Goal: Task Accomplishment & Management: Use online tool/utility

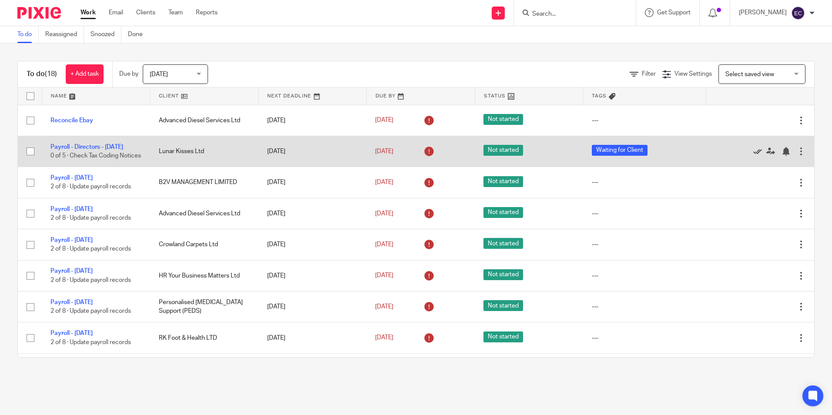
click at [753, 156] on icon at bounding box center [757, 151] width 9 height 9
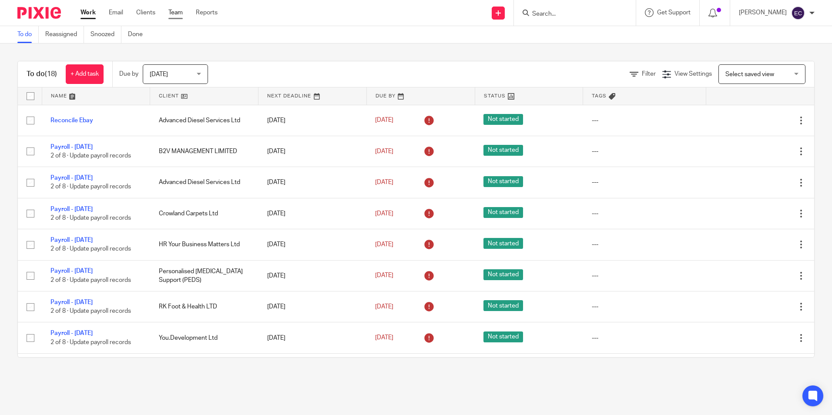
click at [178, 14] on link "Team" at bounding box center [175, 12] width 14 height 9
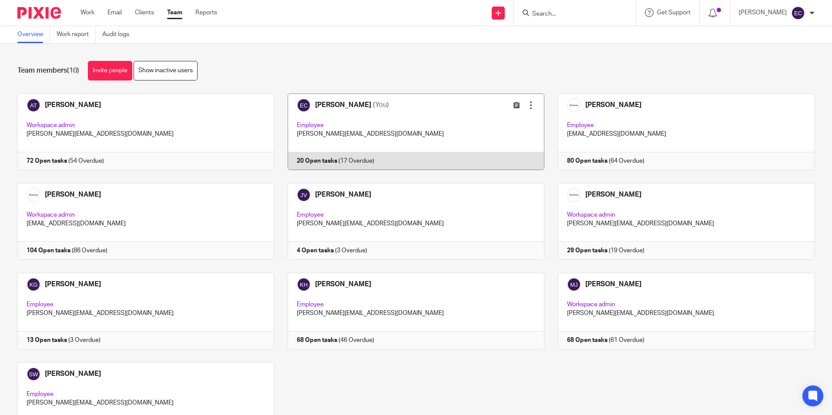
click at [400, 122] on link at bounding box center [409, 132] width 270 height 77
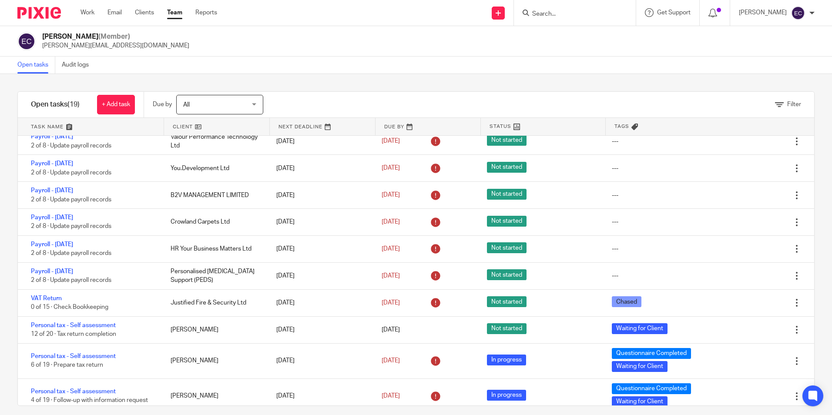
scroll to position [174, 0]
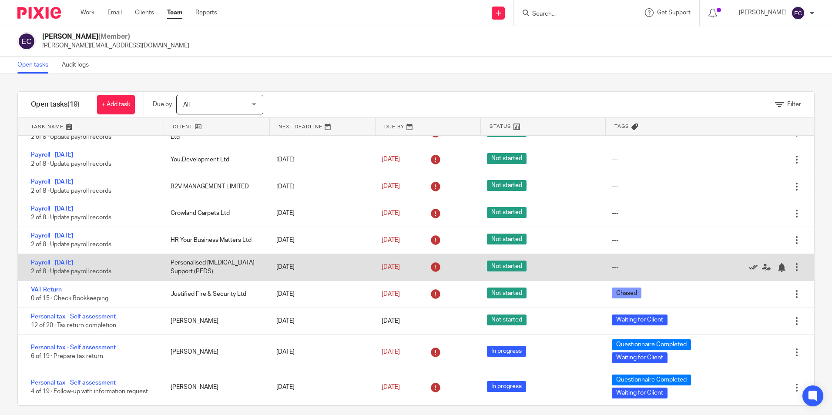
click at [749, 268] on icon at bounding box center [753, 267] width 9 height 9
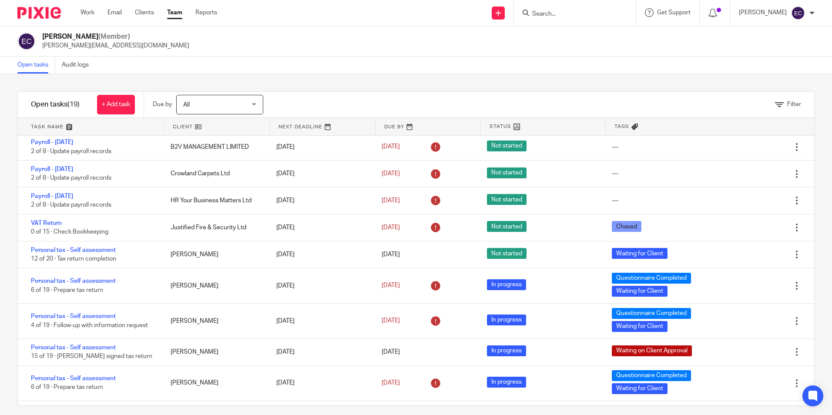
scroll to position [253, 0]
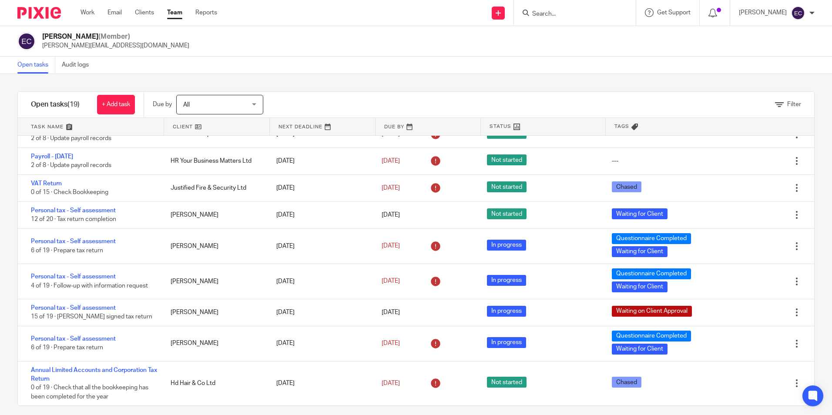
click at [541, 14] on input "Search" at bounding box center [570, 14] width 78 height 8
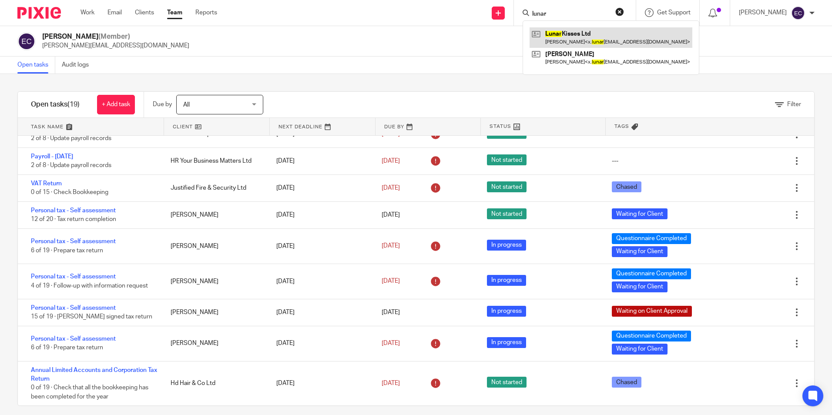
type input "lunar"
click at [579, 35] on link at bounding box center [611, 37] width 163 height 20
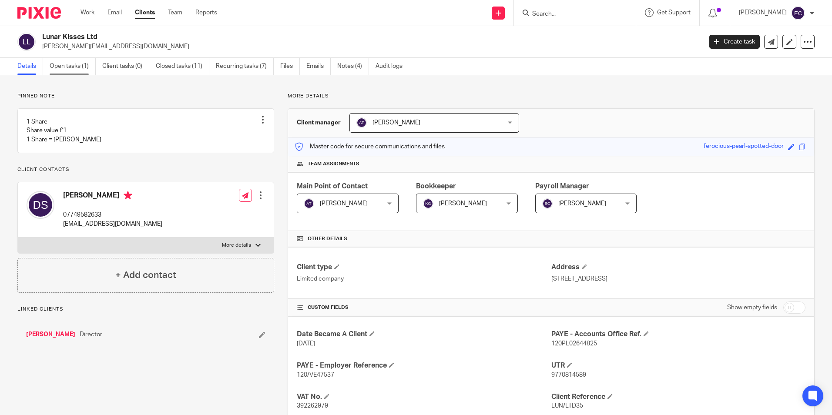
click at [85, 69] on link "Open tasks (1)" at bounding box center [73, 66] width 46 height 17
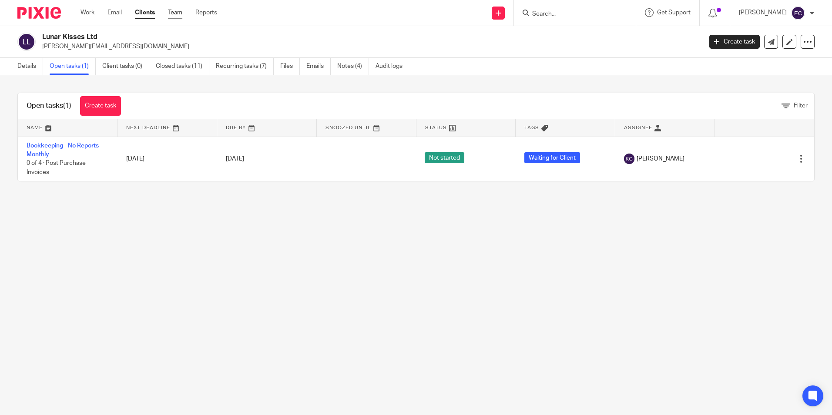
click at [180, 12] on link "Team" at bounding box center [175, 12] width 14 height 9
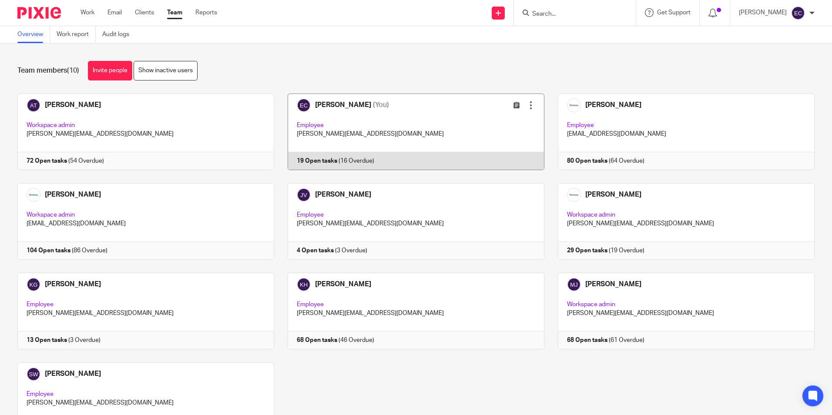
click at [419, 131] on link at bounding box center [409, 132] width 270 height 77
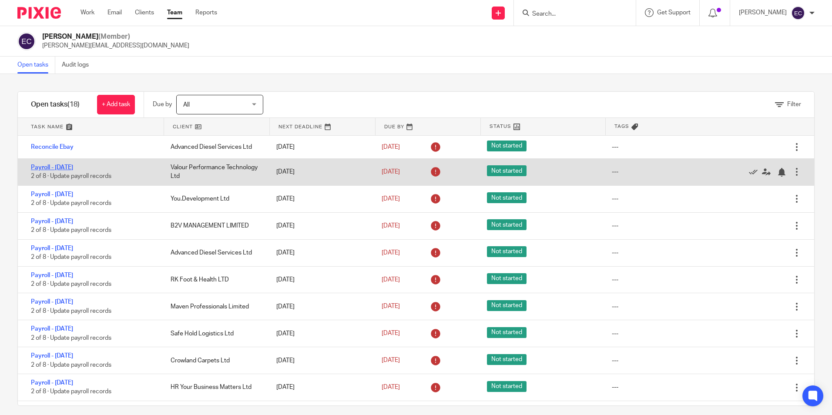
click at [73, 168] on link "Payroll - [DATE]" at bounding box center [52, 167] width 42 height 6
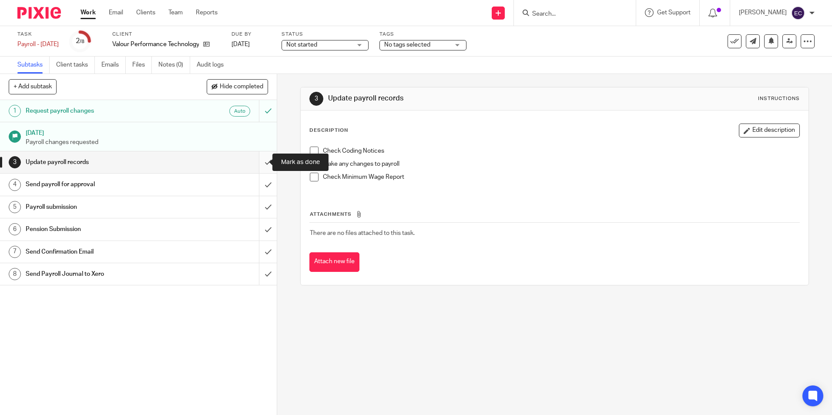
click at [264, 163] on input "submit" at bounding box center [138, 162] width 277 height 22
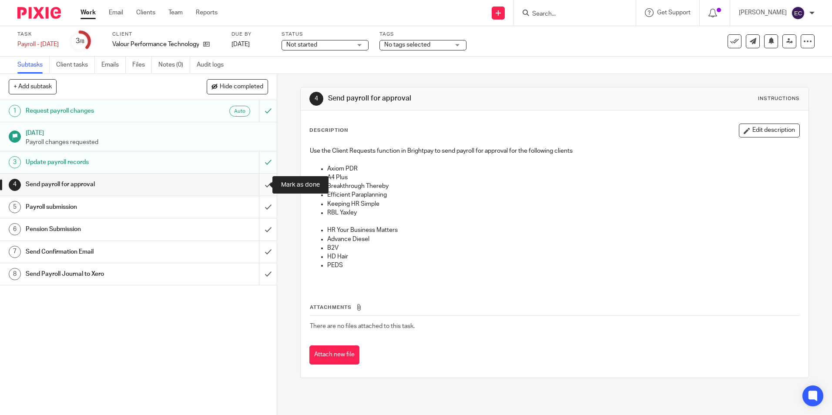
click at [259, 180] on input "submit" at bounding box center [138, 185] width 277 height 22
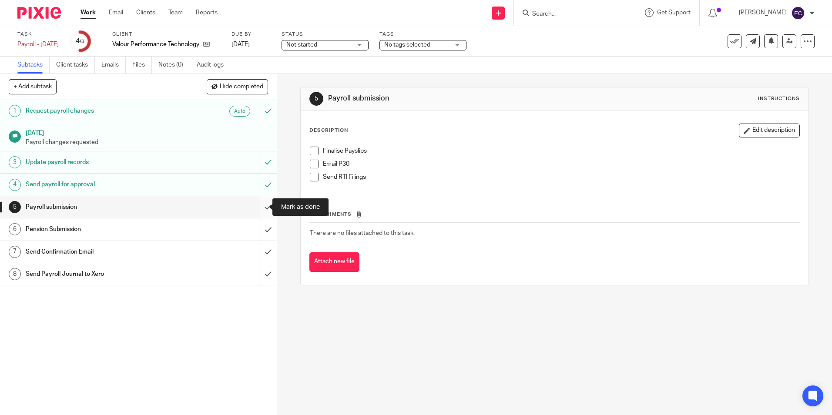
click at [263, 210] on input "submit" at bounding box center [138, 207] width 277 height 22
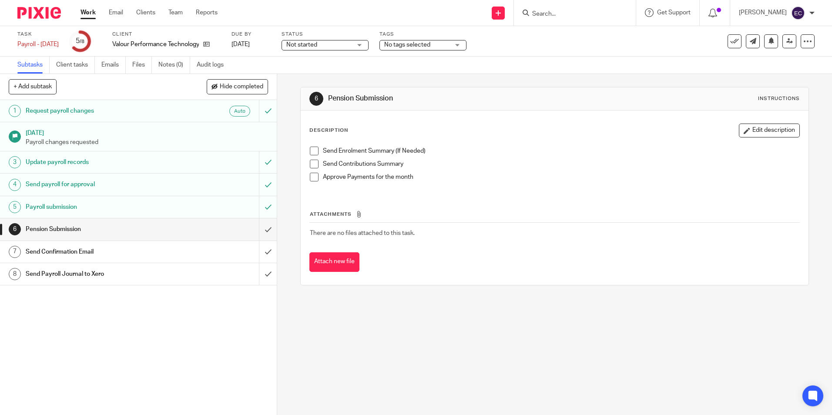
click at [92, 251] on h1 "Send Confirmation Email" at bounding box center [101, 251] width 150 height 13
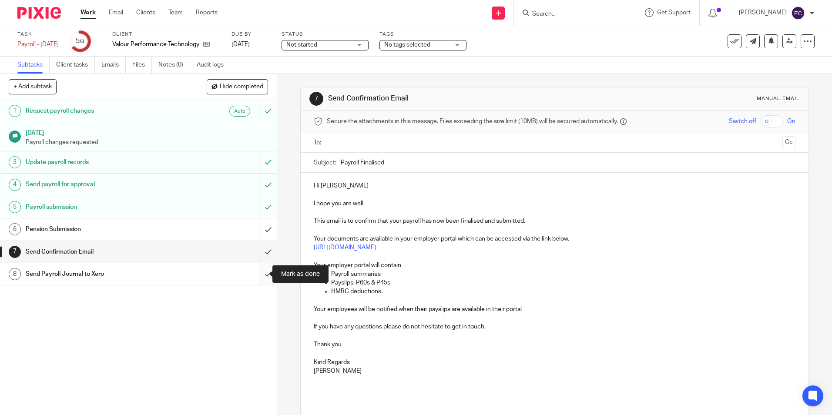
click at [257, 274] on input "submit" at bounding box center [138, 274] width 277 height 22
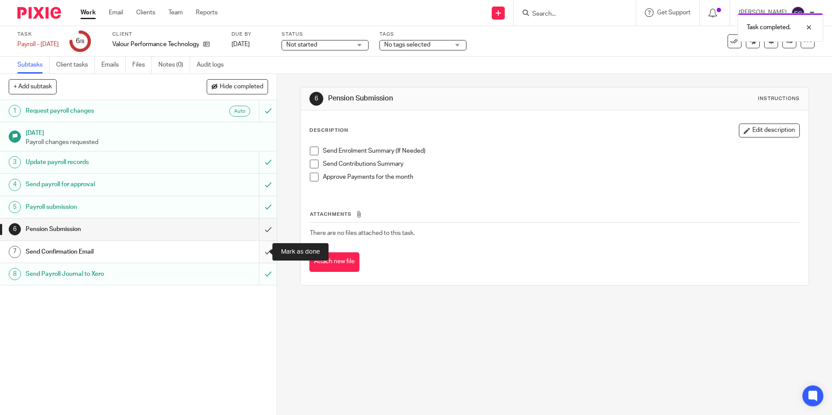
click at [260, 254] on input "submit" at bounding box center [138, 252] width 277 height 22
click at [183, 17] on link "Team" at bounding box center [175, 12] width 14 height 9
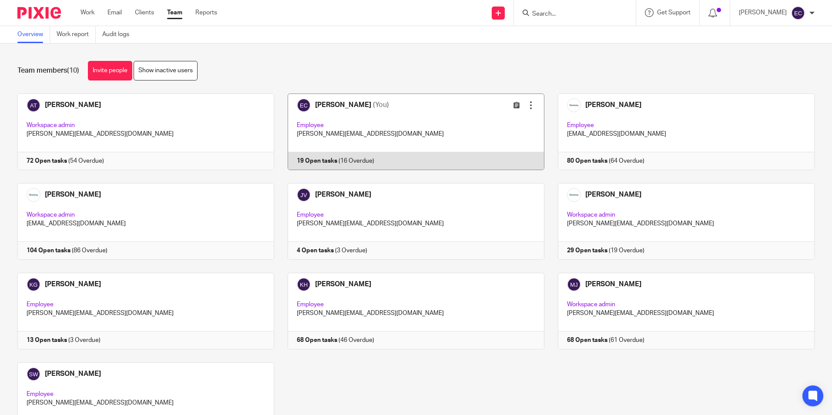
click at [372, 123] on link at bounding box center [409, 132] width 270 height 77
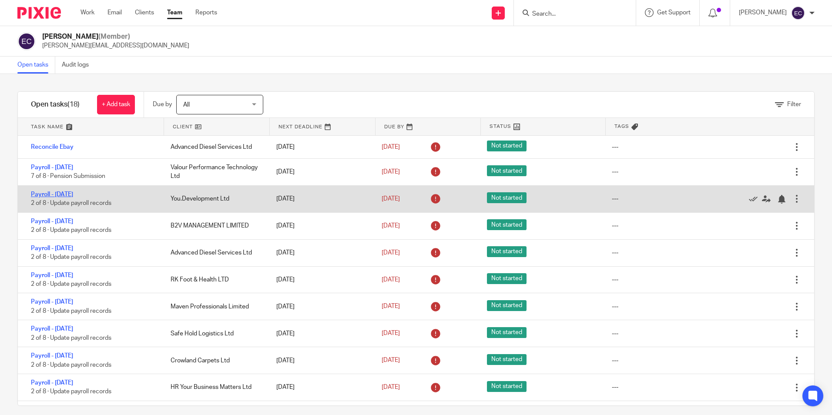
click at [73, 194] on link "Payroll - August 2025" at bounding box center [52, 194] width 42 height 6
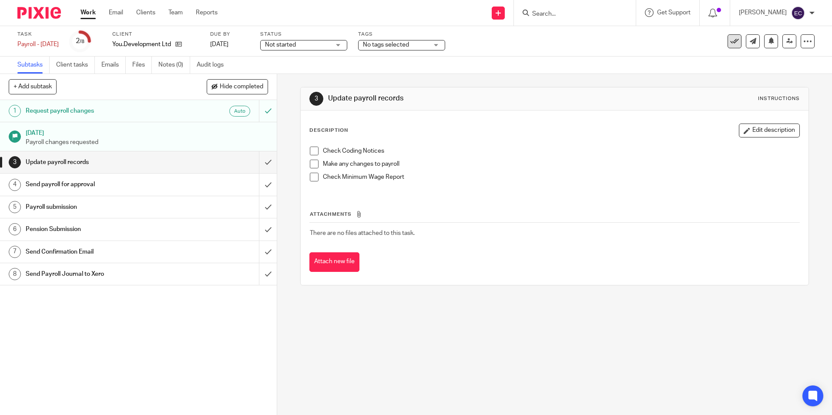
click at [730, 43] on icon at bounding box center [734, 41] width 9 height 9
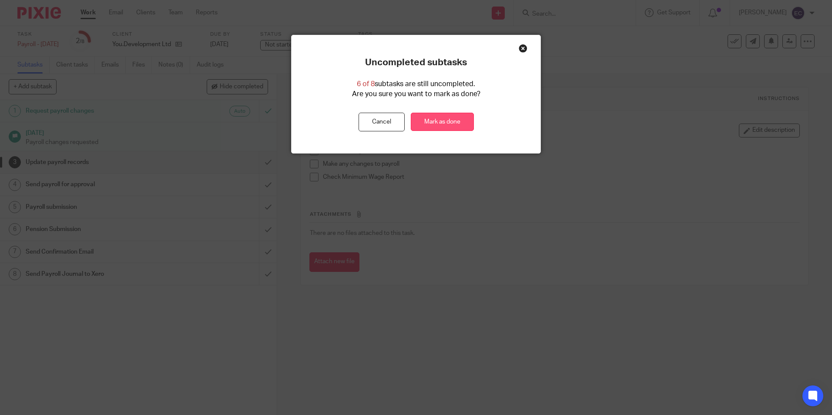
click at [436, 116] on link "Mark as done" at bounding box center [442, 122] width 63 height 19
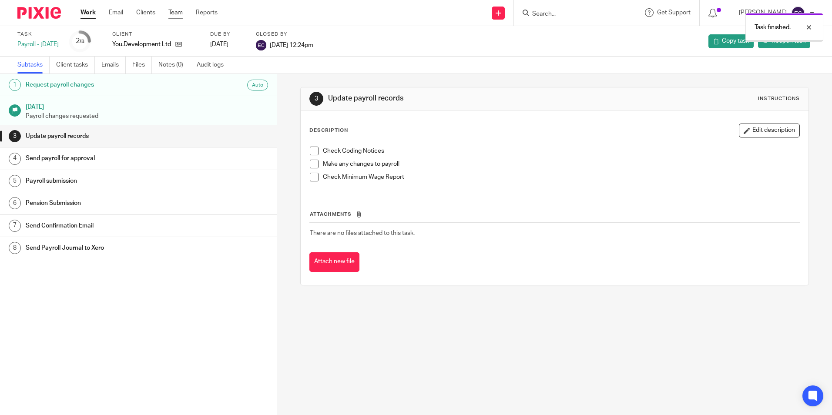
click at [178, 12] on link "Team" at bounding box center [175, 12] width 14 height 9
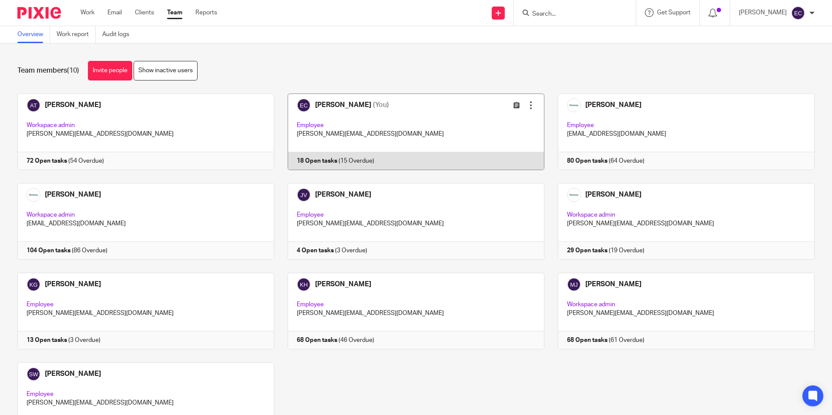
click at [367, 120] on link at bounding box center [409, 132] width 270 height 77
